Goal: Information Seeking & Learning: Learn about a topic

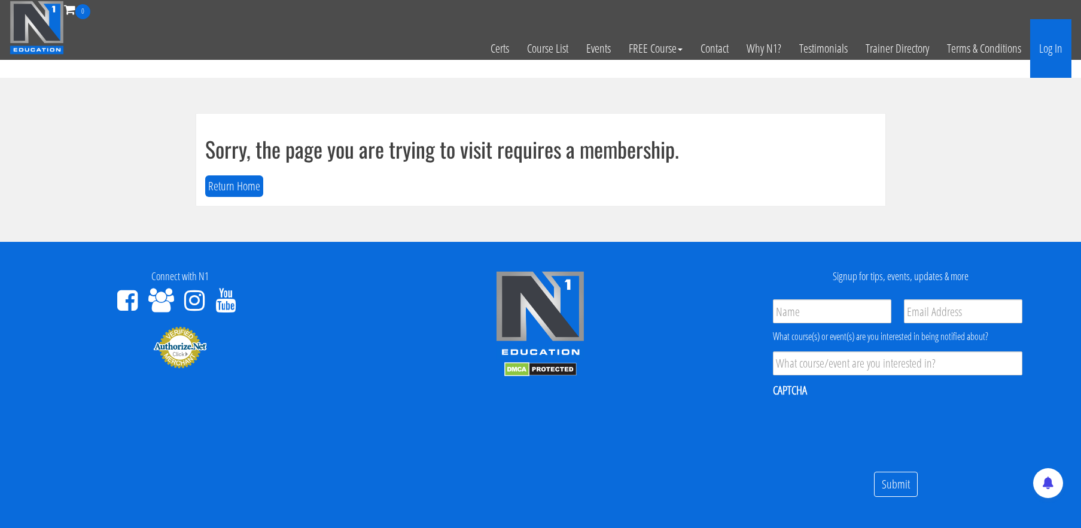
click at [1050, 42] on link "Log In" at bounding box center [1050, 48] width 41 height 59
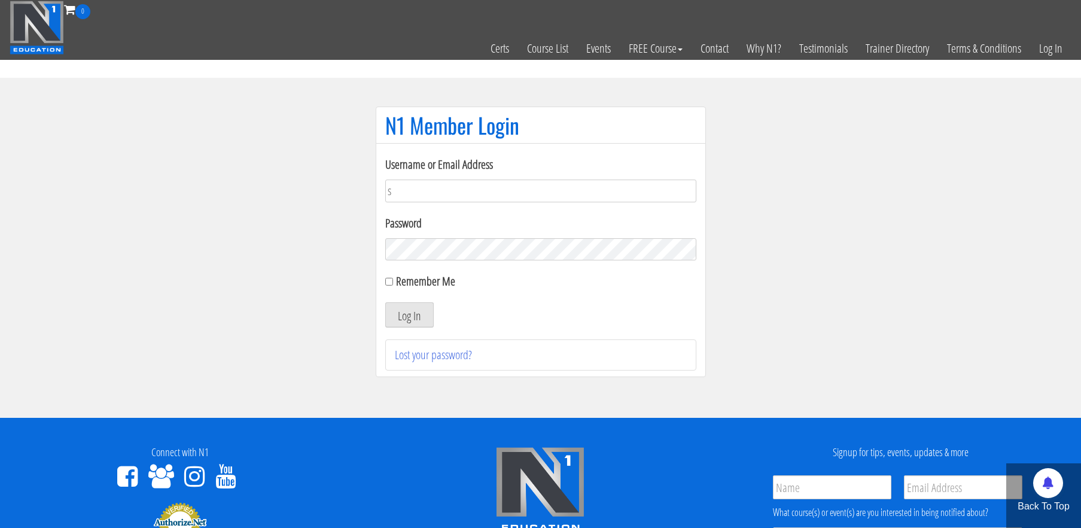
type input "stephanieisreading@gmail.com"
click at [385, 302] on button "Log In" at bounding box center [409, 314] width 48 height 25
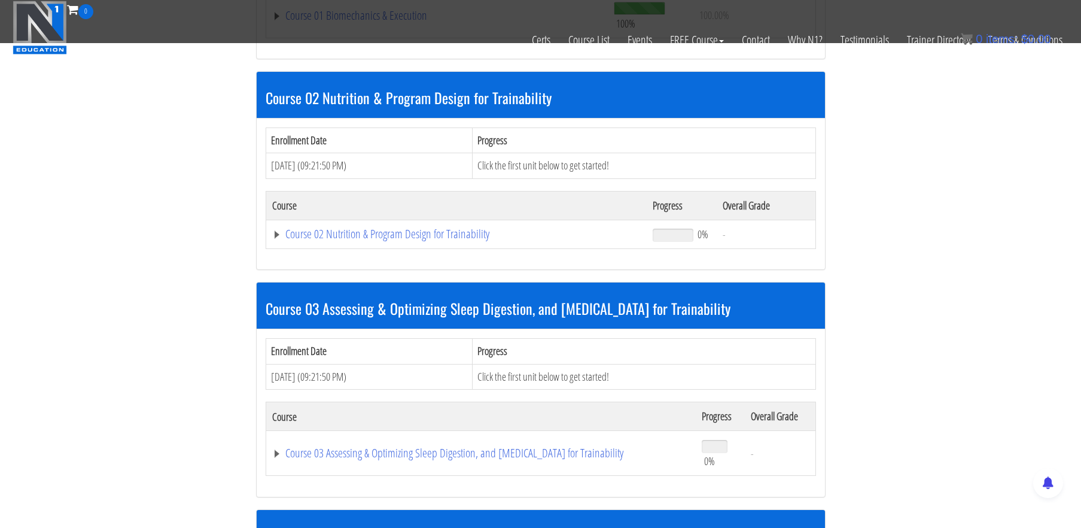
scroll to position [556, 0]
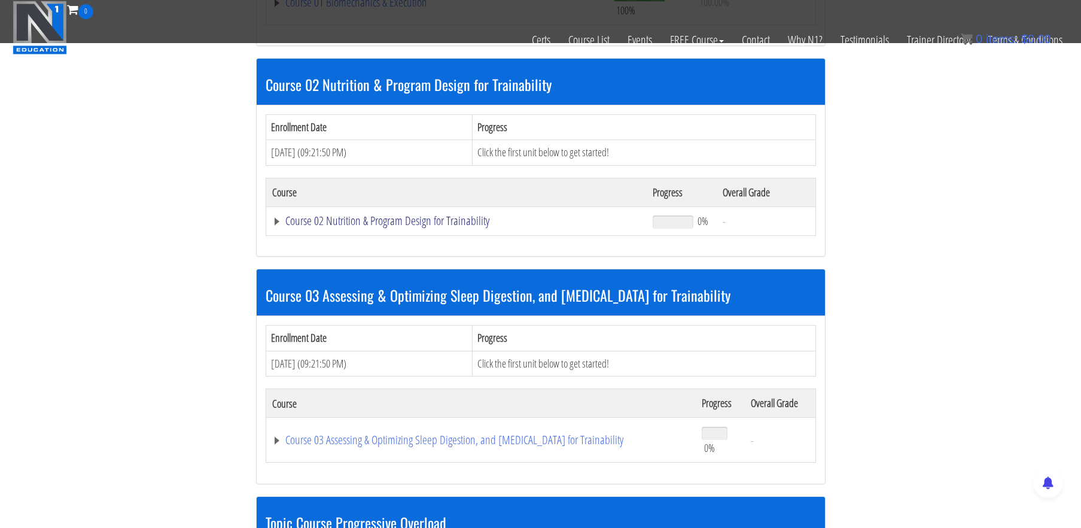
click at [454, 223] on link "Course 02 Nutrition & Program Design for Trainability" at bounding box center [456, 221] width 369 height 12
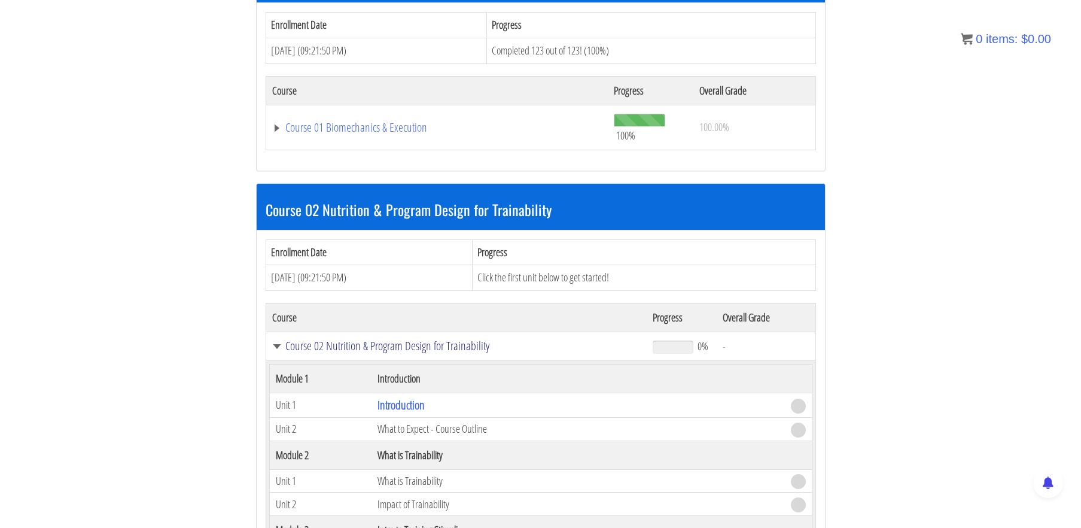
scroll to position [0, 0]
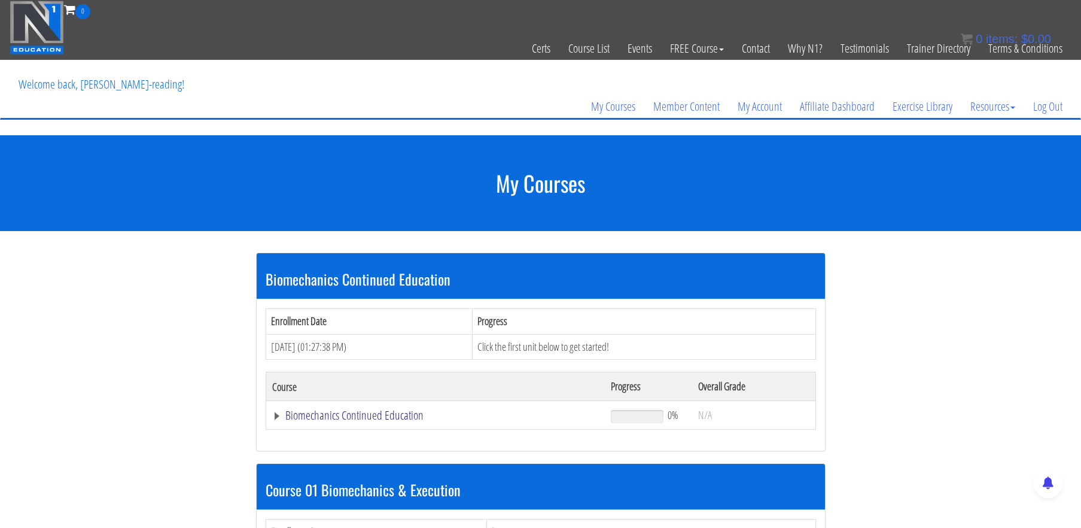
click at [322, 418] on link "Biomechanics Continued Education" at bounding box center [435, 415] width 327 height 12
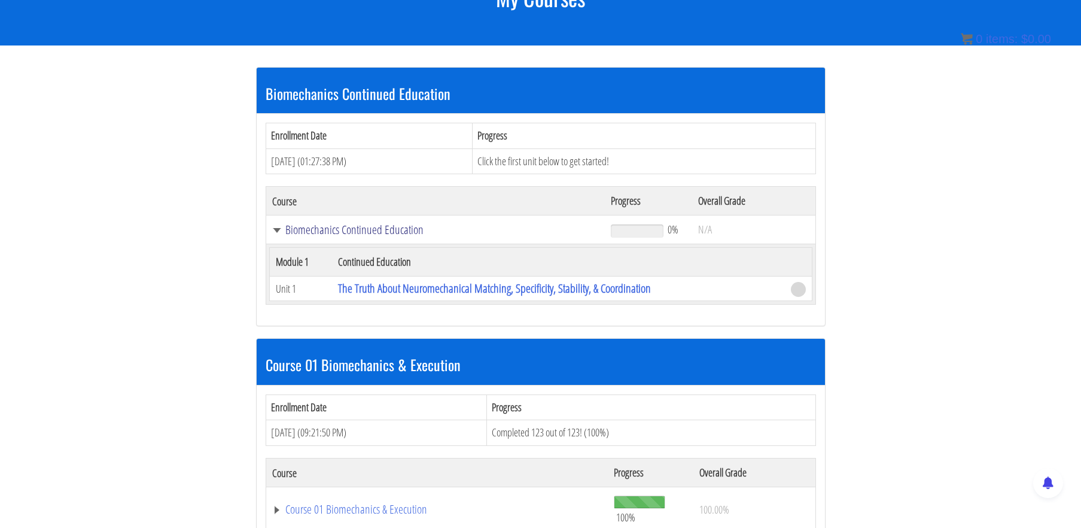
scroll to position [186, 0]
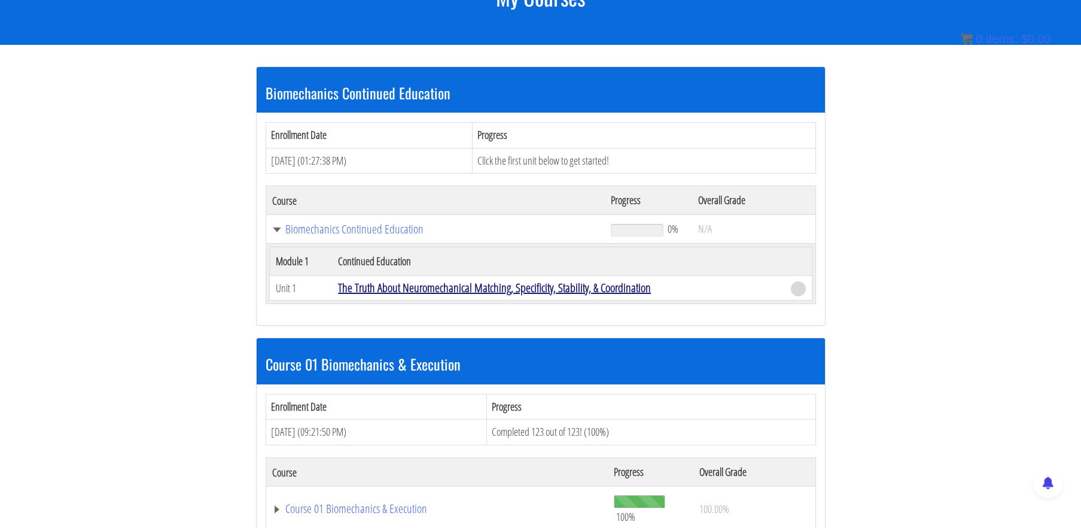
click at [459, 288] on link "The Truth About Neuromechanical Matching, Specificity, Stability, & Coordination" at bounding box center [494, 287] width 313 height 16
